Goal: Navigation & Orientation: Find specific page/section

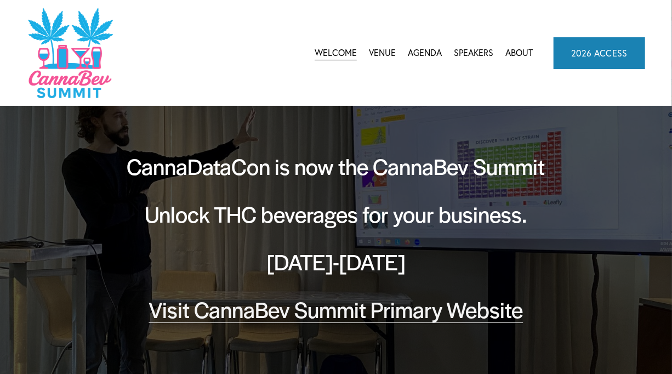
click at [383, 59] on link "Venue" at bounding box center [382, 53] width 27 height 16
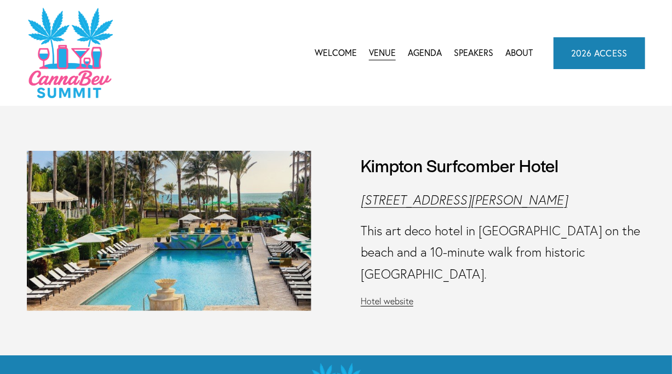
click at [419, 54] on span "Agenda" at bounding box center [425, 53] width 34 height 15
click at [0, 0] on span "CannaBev Summit 2026" at bounding box center [0, 0] width 0 height 0
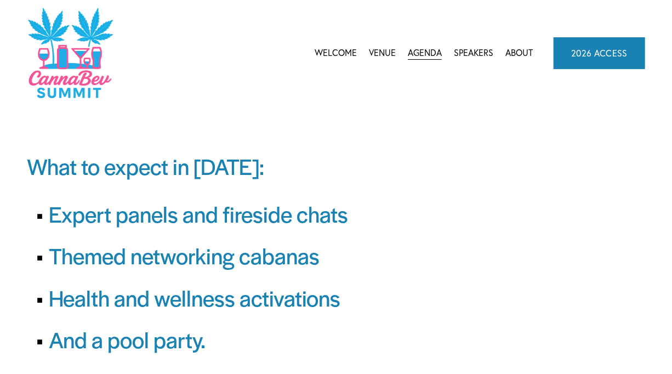
click at [513, 50] on link "About" at bounding box center [518, 53] width 27 height 16
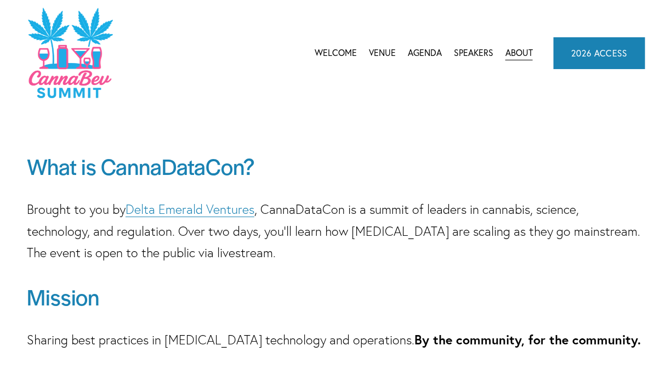
click at [328, 57] on link "Welcome" at bounding box center [336, 53] width 42 height 16
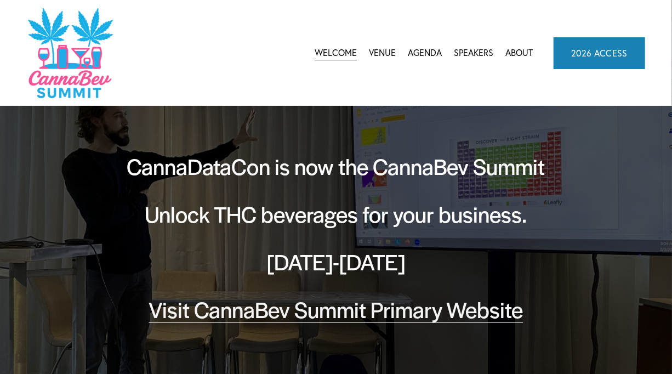
scroll to position [55, 0]
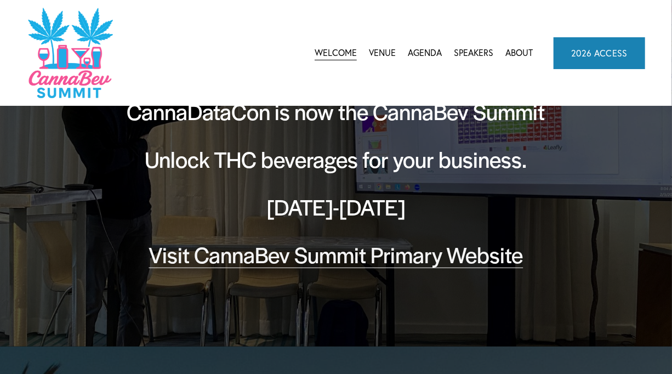
click at [264, 253] on link "Visit CannaBev Summit Primary Website" at bounding box center [336, 253] width 374 height 31
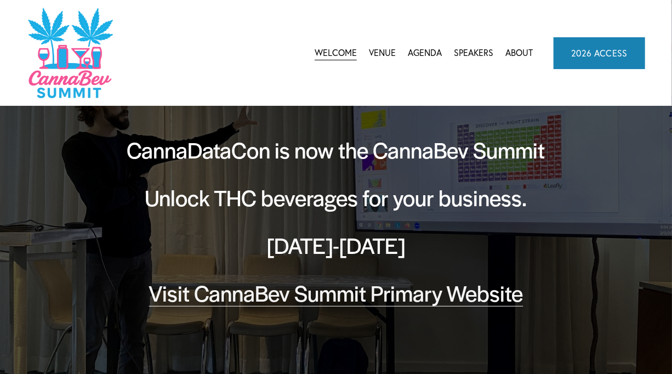
scroll to position [0, 0]
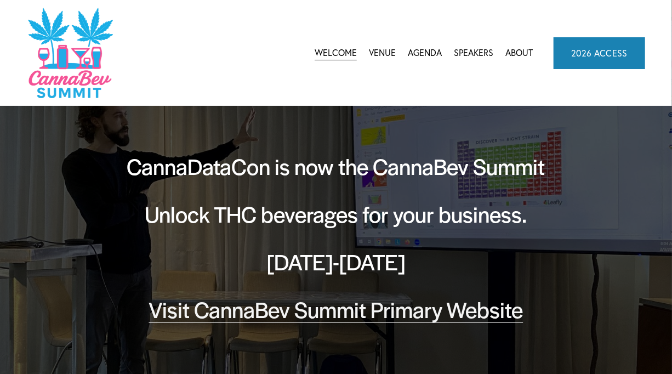
click at [380, 47] on link "Venue" at bounding box center [382, 53] width 27 height 16
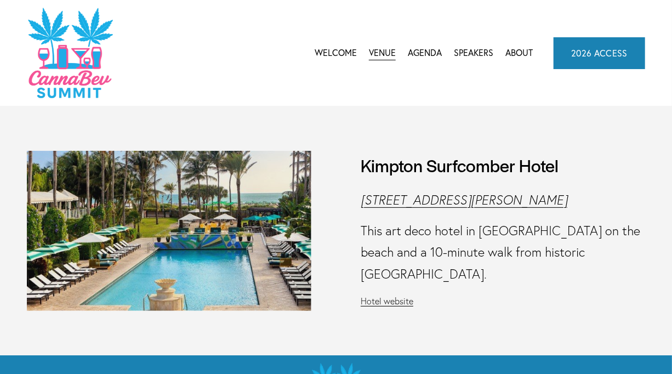
click at [595, 54] on link "2026 ACCESS" at bounding box center [600, 53] width 92 height 32
